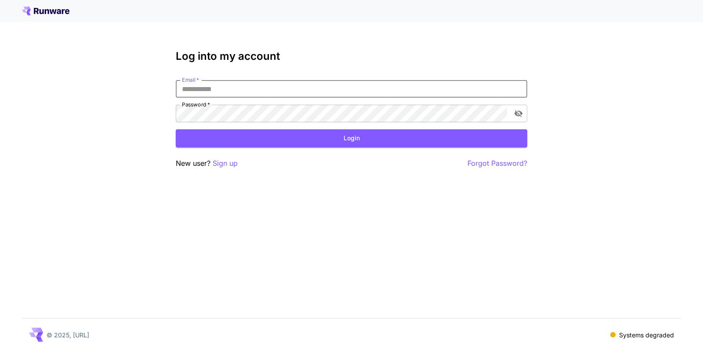
type input "**********"
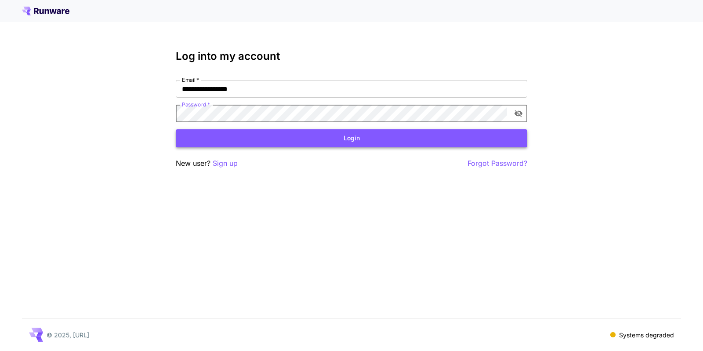
click at [355, 141] on button "Login" at bounding box center [351, 138] width 351 height 18
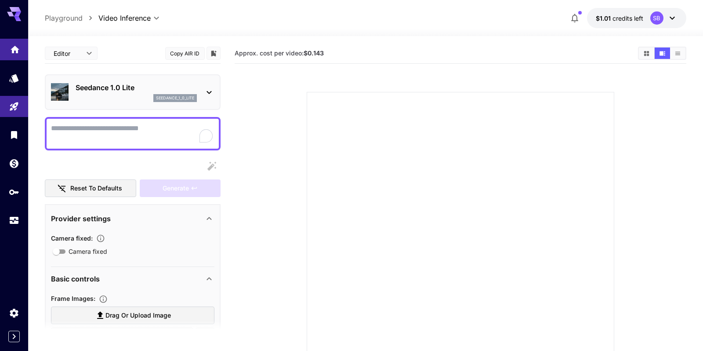
click at [14, 50] on icon "Home" at bounding box center [15, 47] width 11 height 11
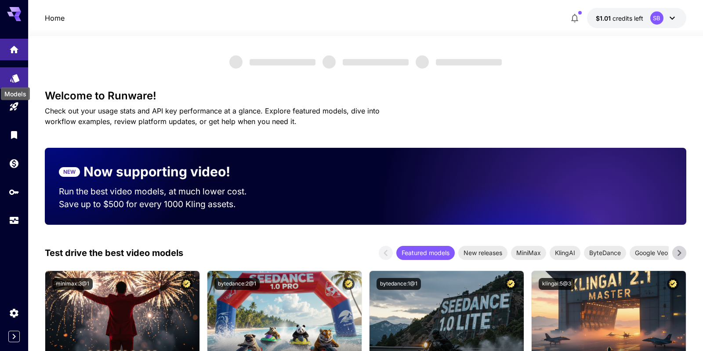
click at [14, 76] on icon "Models" at bounding box center [14, 76] width 9 height 8
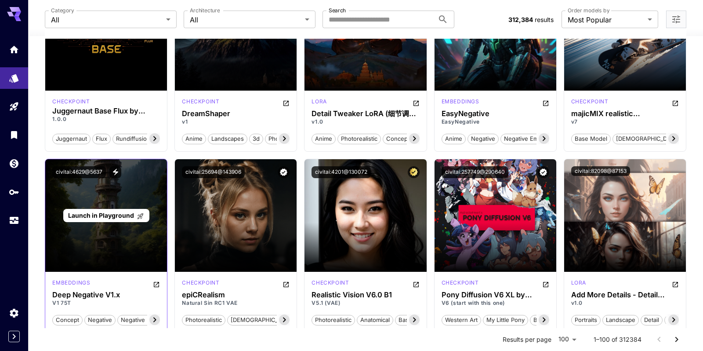
scroll to position [954, 0]
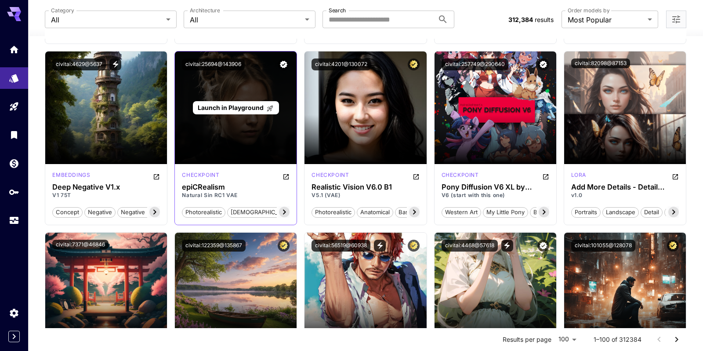
click at [228, 123] on div "Launch in Playground" at bounding box center [236, 107] width 122 height 112
click at [232, 106] on span "Launch in Playground" at bounding box center [231, 107] width 66 height 7
